Goal: Transaction & Acquisition: Book appointment/travel/reservation

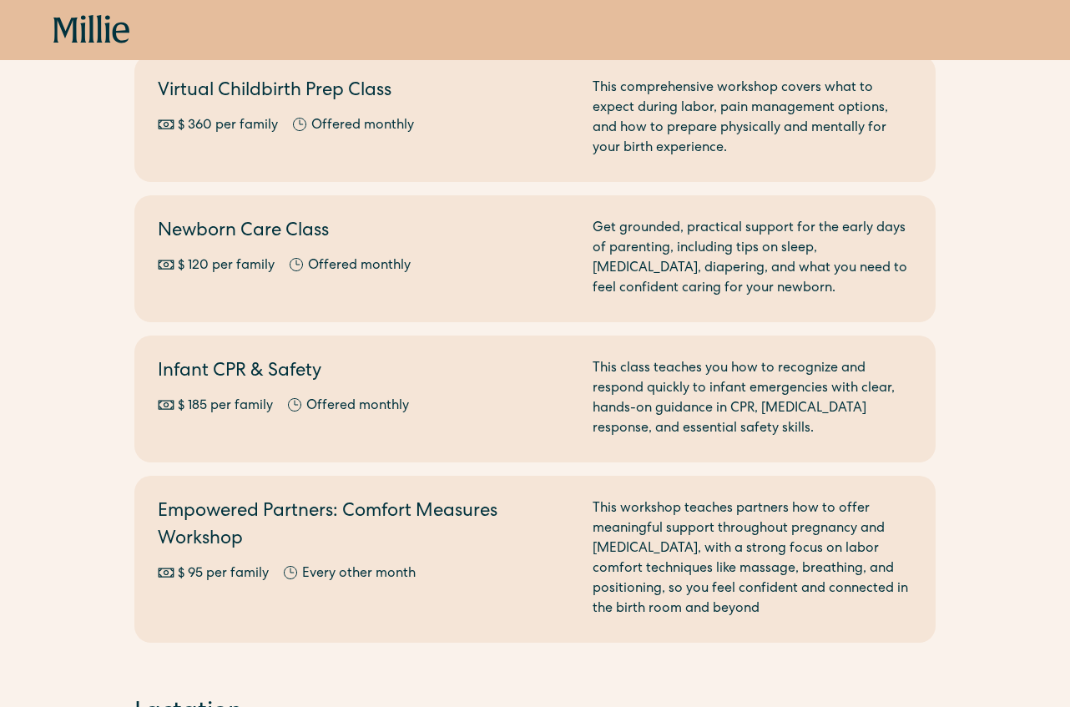
scroll to position [564, 0]
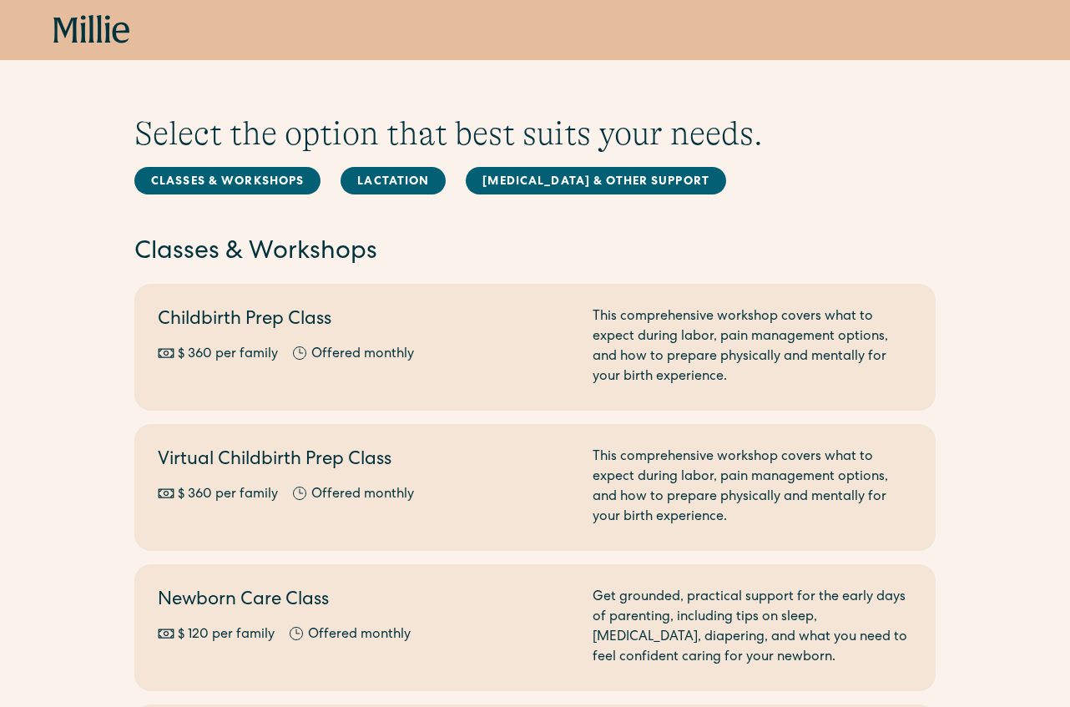
click at [79, 25] on icon at bounding box center [91, 30] width 77 height 30
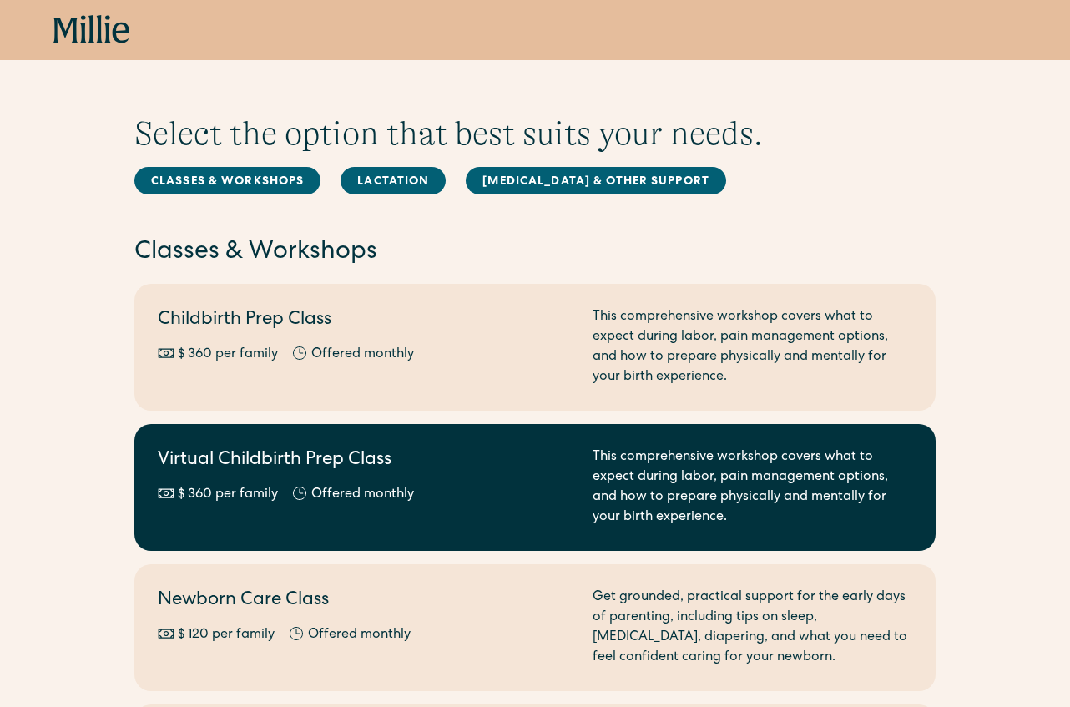
scroll to position [386, 0]
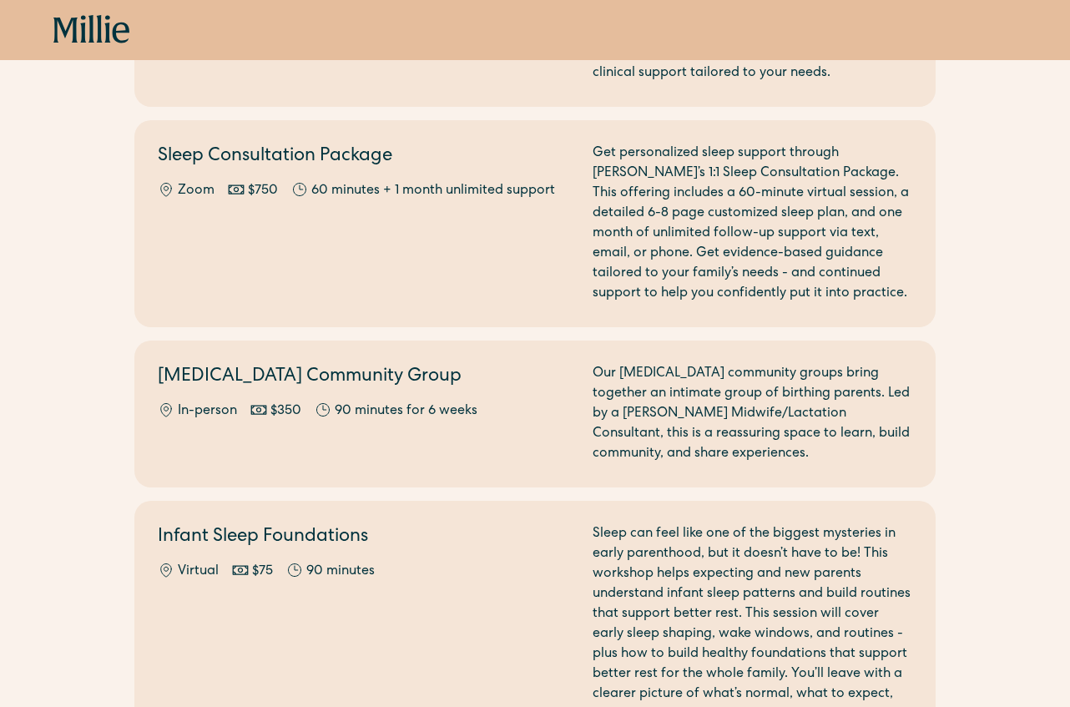
scroll to position [2058, 0]
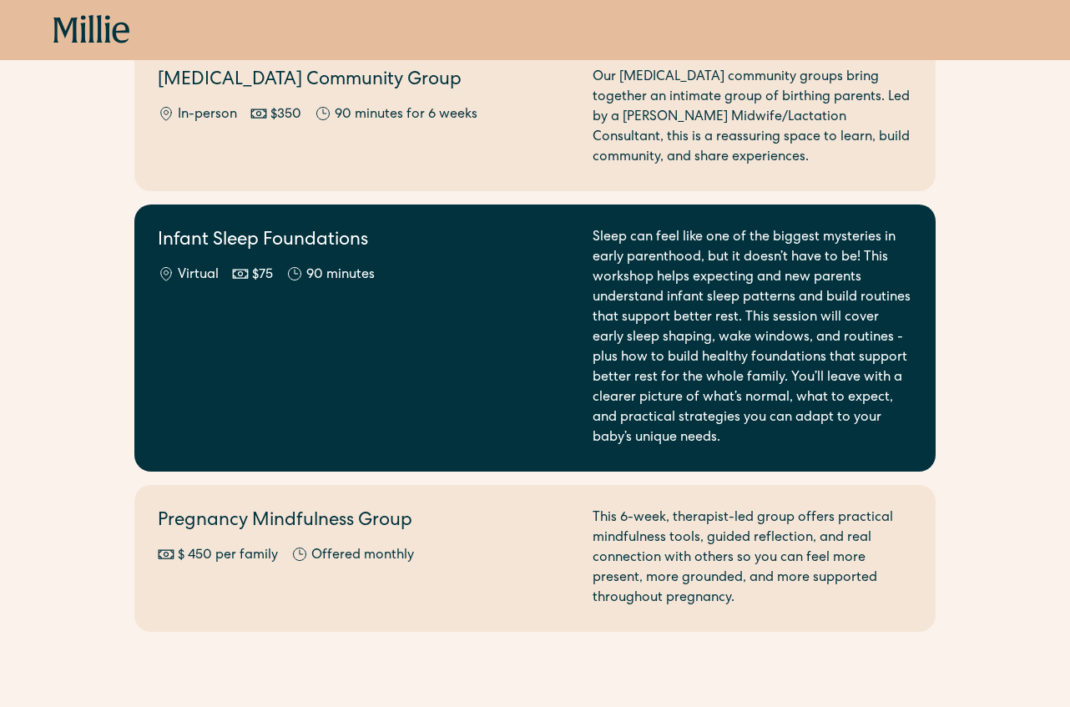
click at [551, 348] on div "Infant Sleep Foundations Virtual $75 90 minutes" at bounding box center [365, 338] width 415 height 220
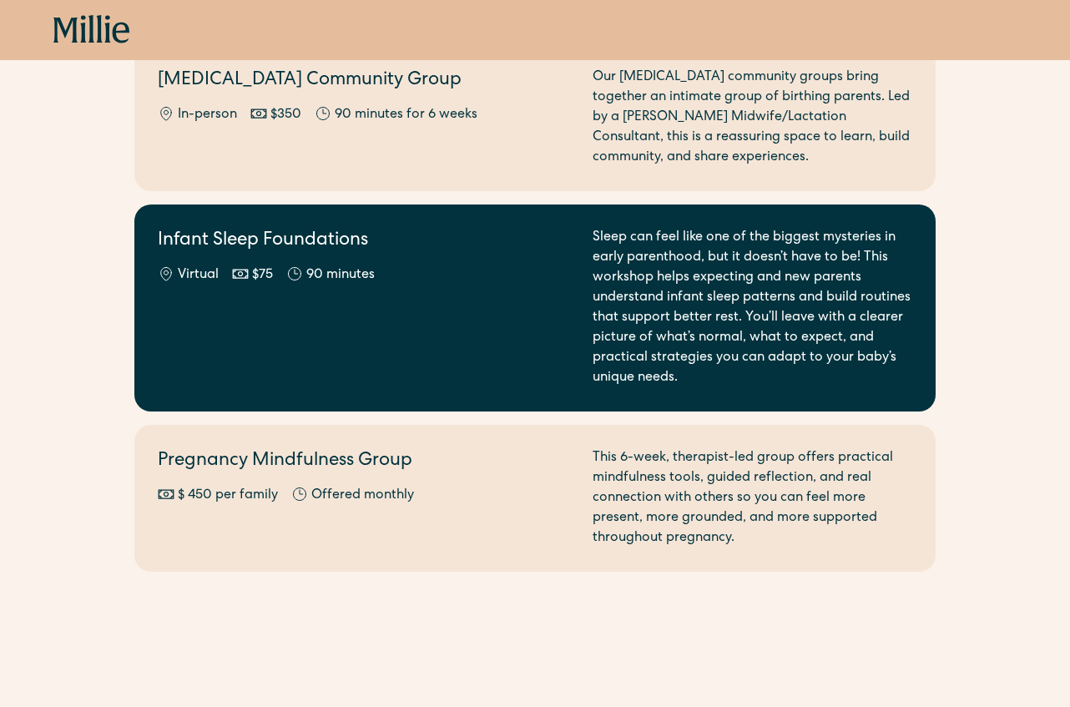
click at [620, 272] on div "Sleep can feel like one of the biggest mysteries in early parenthood, but it do…" at bounding box center [752, 308] width 320 height 160
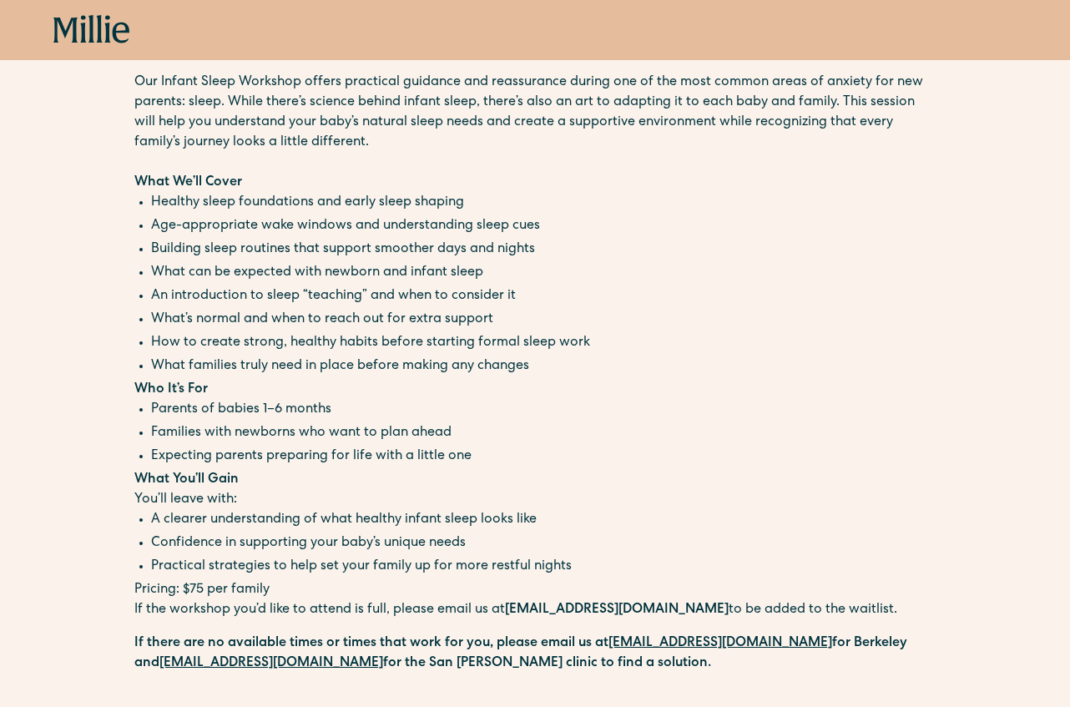
scroll to position [75, 0]
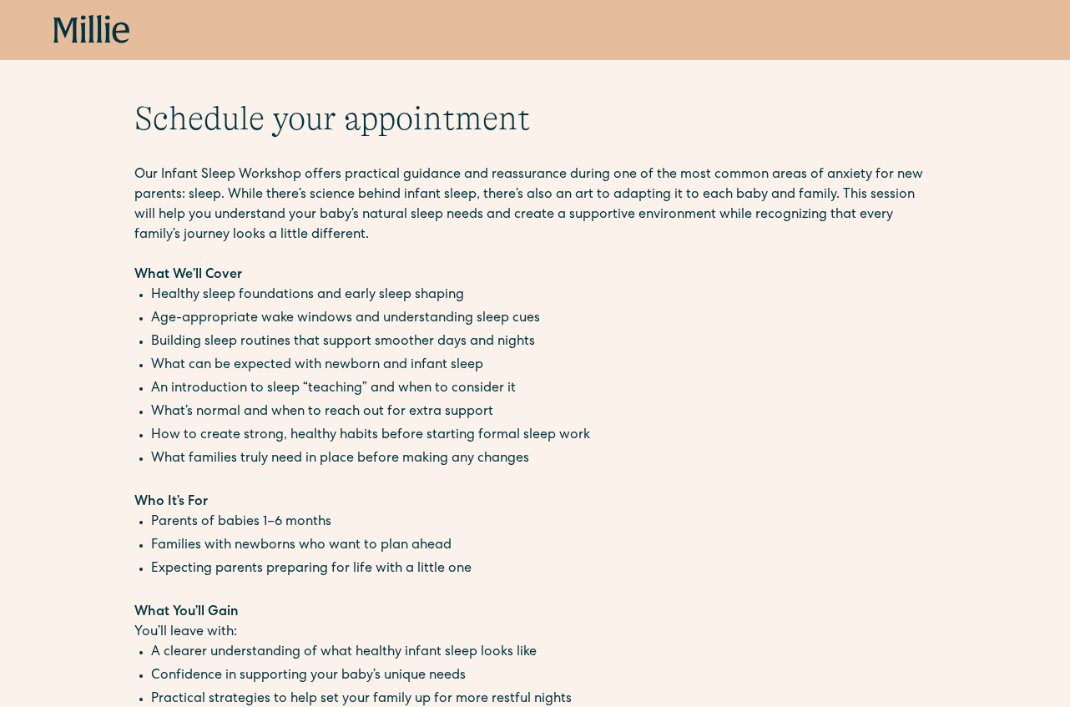
scroll to position [33, 0]
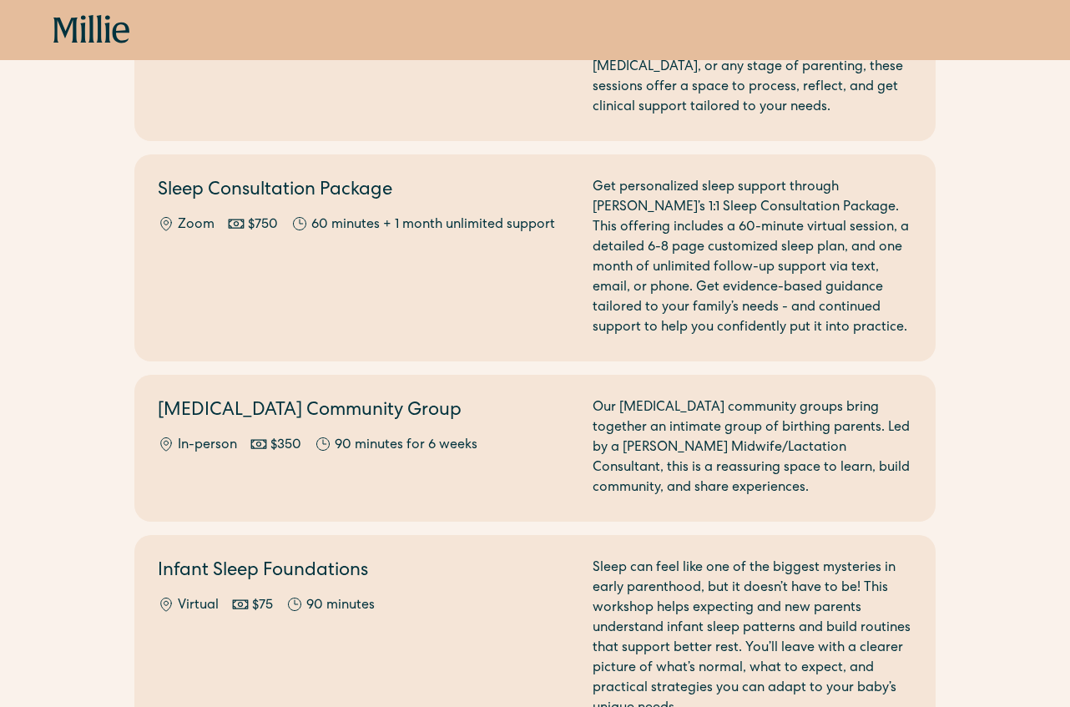
scroll to position [2158, 0]
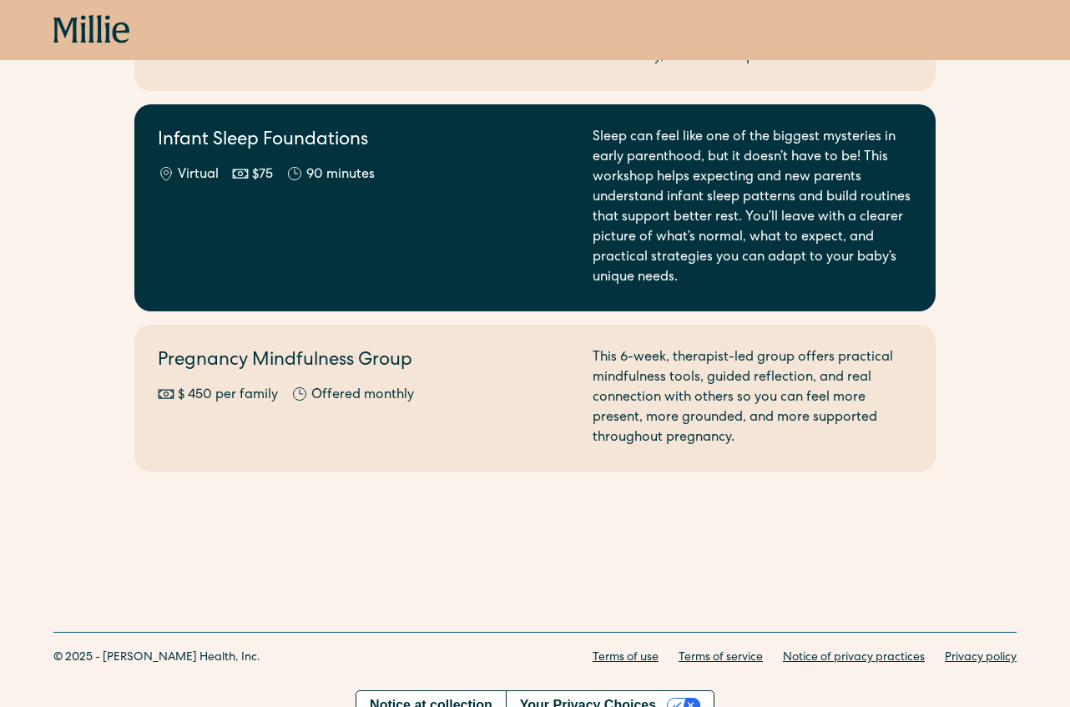
click at [564, 202] on div "Infant Sleep Foundations Virtual $75 90 minutes" at bounding box center [365, 208] width 415 height 160
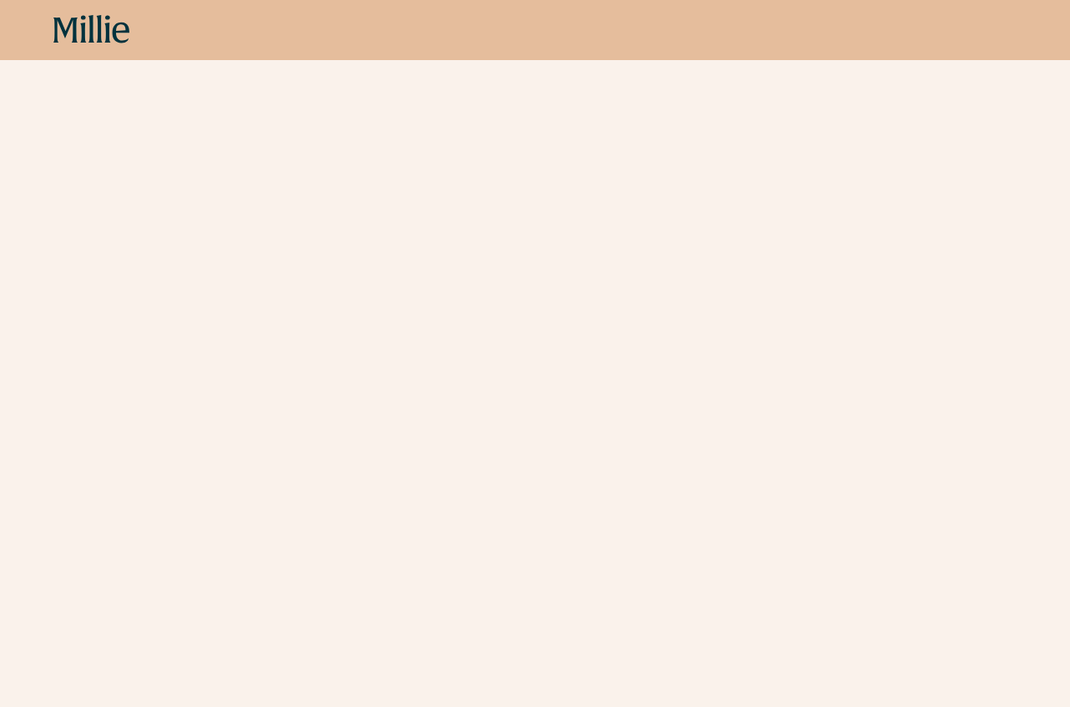
scroll to position [860, 0]
